Goal: Transaction & Acquisition: Obtain resource

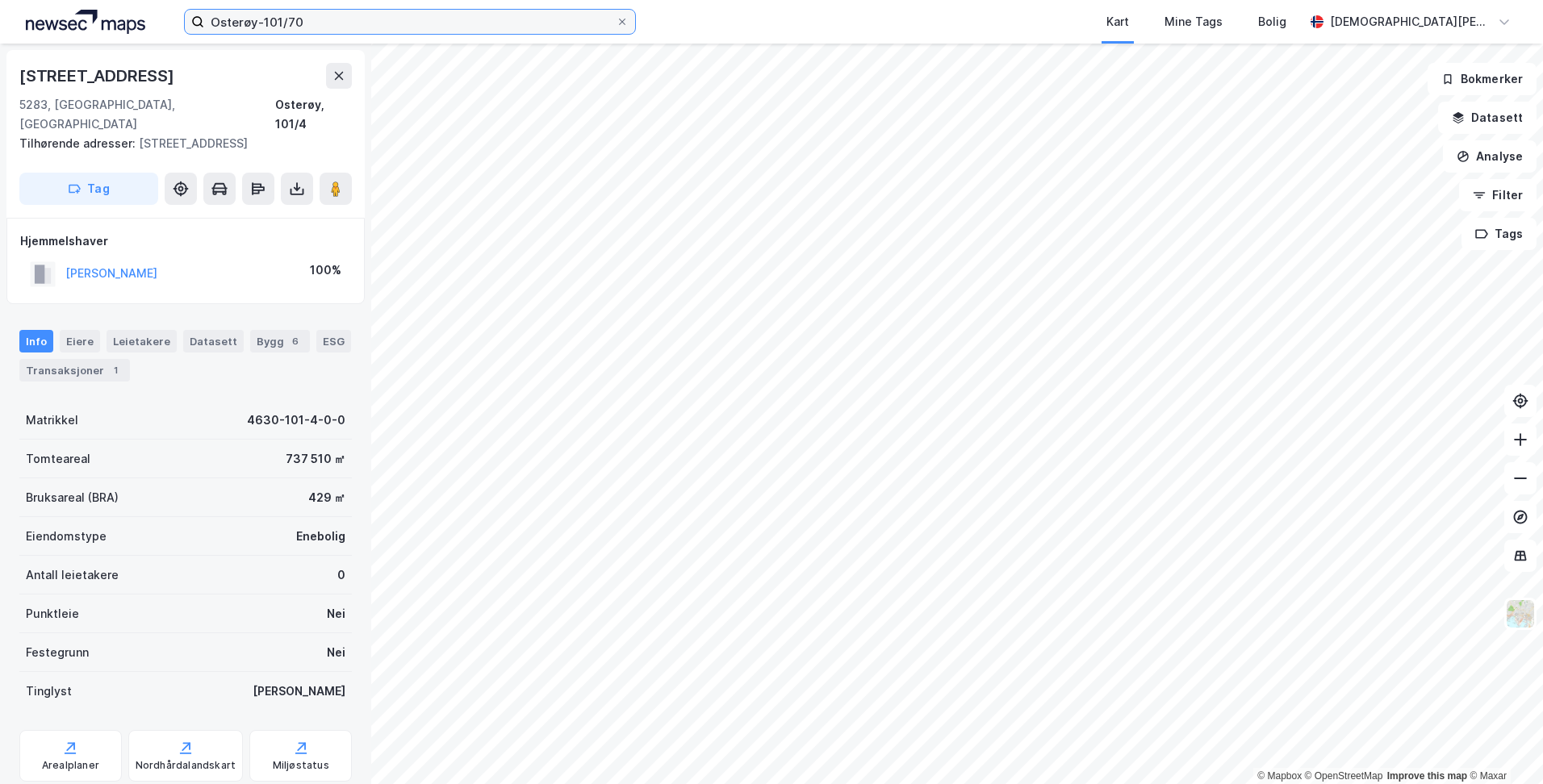
click at [421, 26] on input "Osterøy-101/70" at bounding box center [410, 21] width 412 height 24
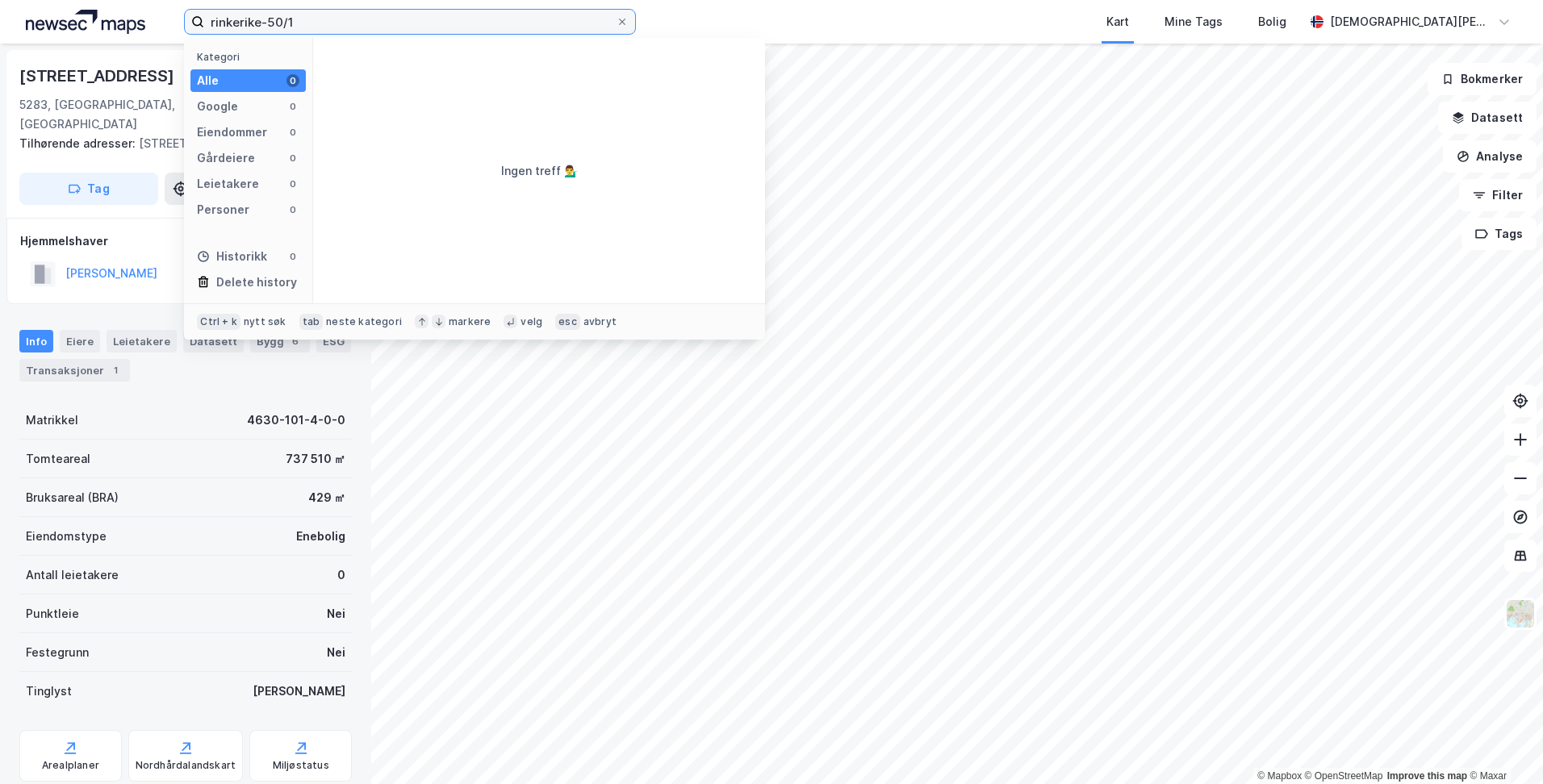
click at [261, 21] on input "rinkerike-50/1" at bounding box center [410, 21] width 412 height 24
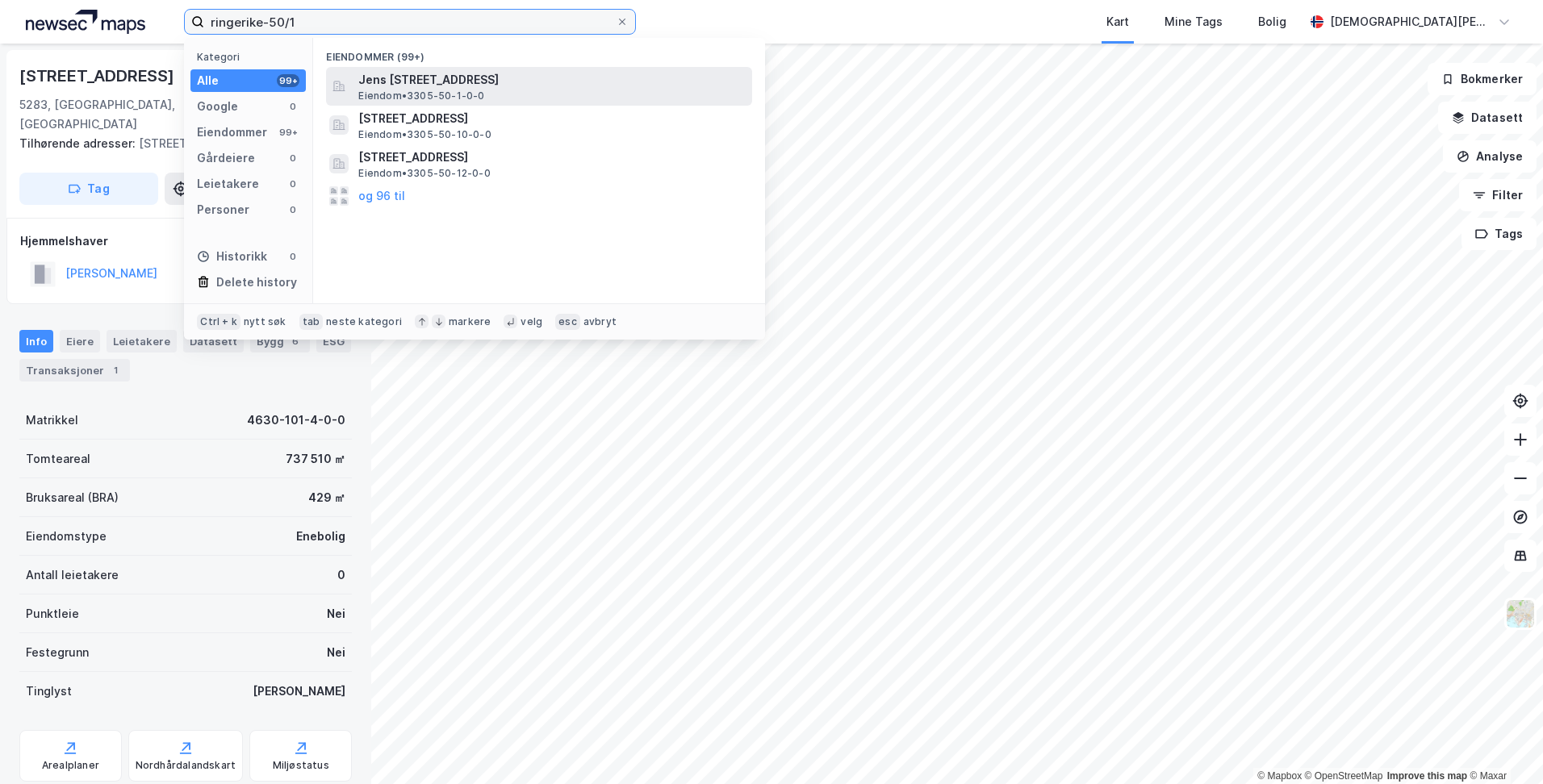
type input "ringerike-50/1"
click at [412, 87] on span "Jens [STREET_ADDRESS]" at bounding box center [553, 79] width 388 height 19
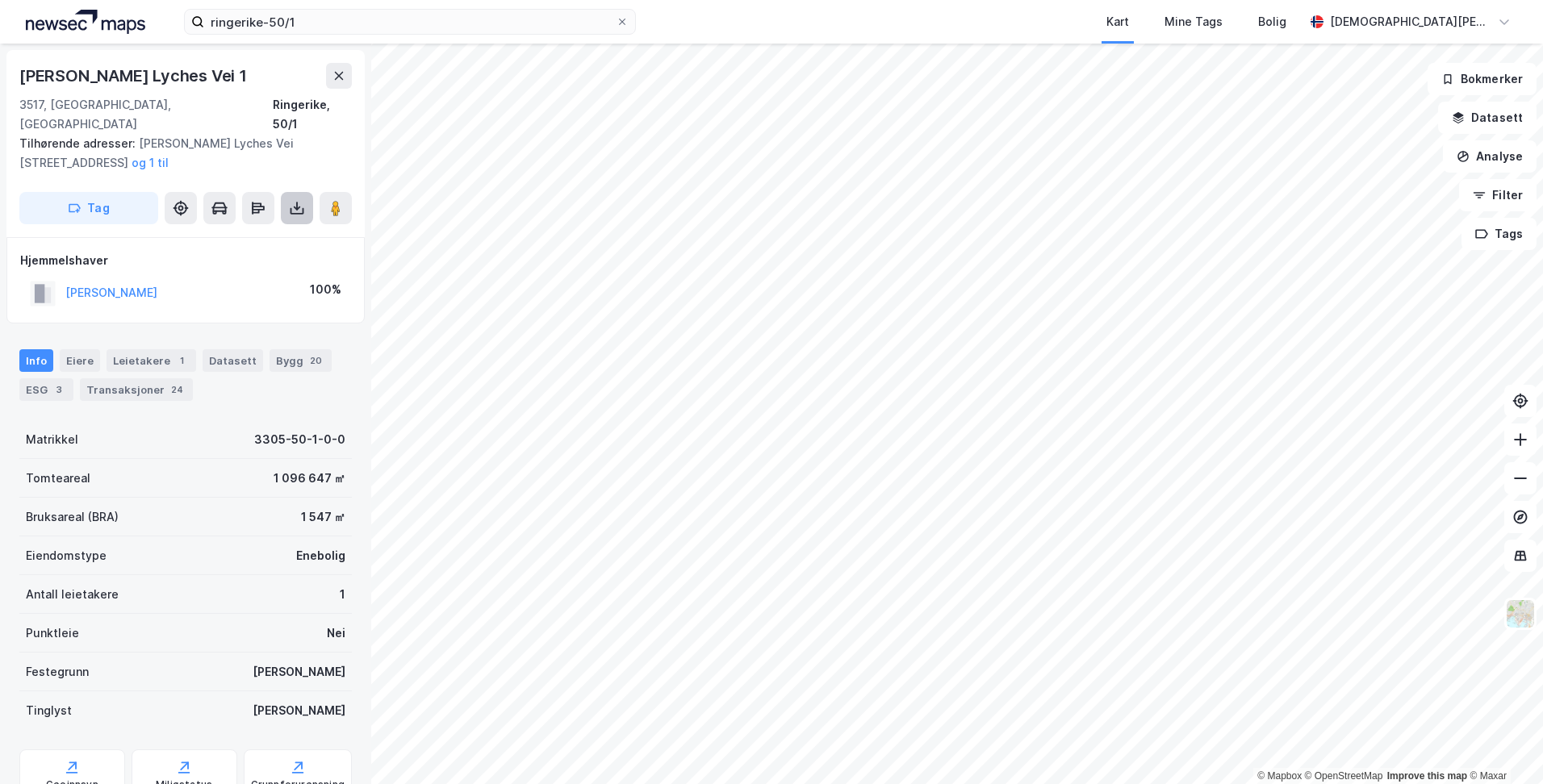
click at [296, 200] on icon at bounding box center [297, 209] width 16 height 16
click at [273, 228] on div "Last ned grunnbok" at bounding box center [227, 240] width 172 height 26
